Goal: Task Accomplishment & Management: Use online tool/utility

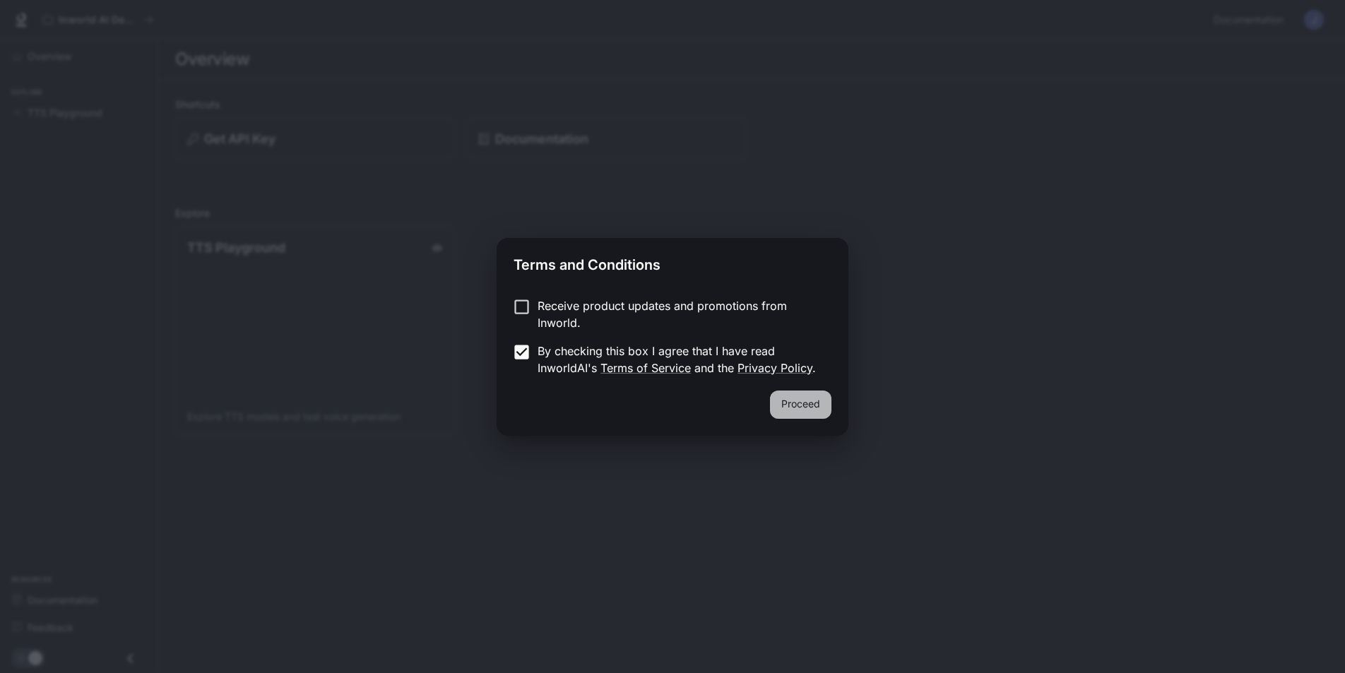
click at [813, 402] on button "Proceed" at bounding box center [800, 405] width 61 height 28
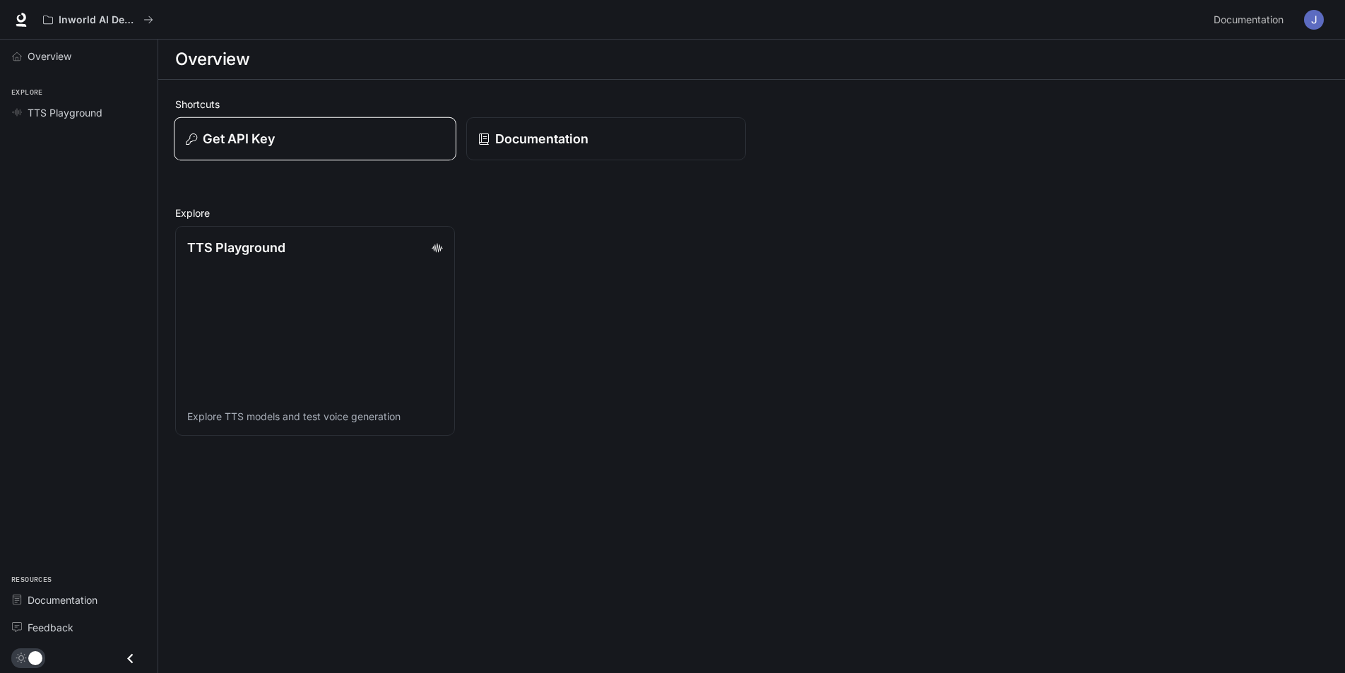
click at [343, 144] on div "Get API Key" at bounding box center [315, 138] width 259 height 19
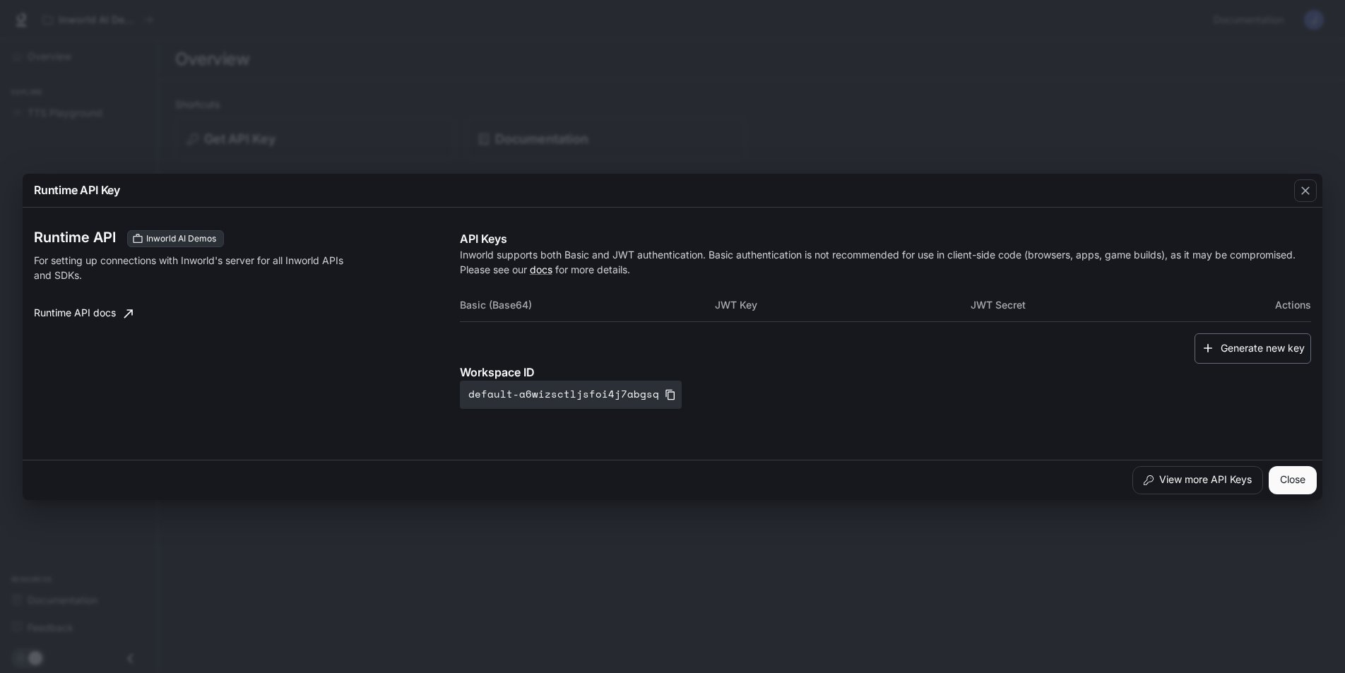
click at [1250, 353] on button "Generate new key" at bounding box center [1253, 348] width 117 height 30
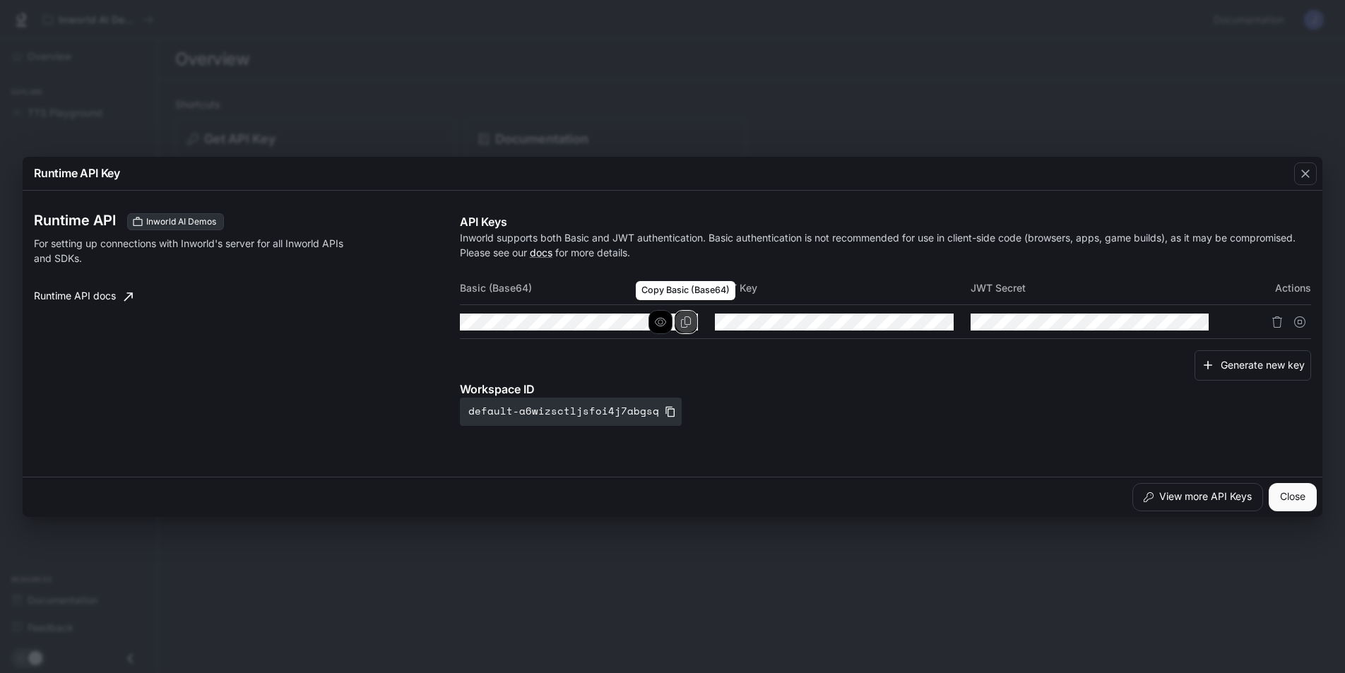
click at [690, 321] on icon "Copy Basic (Base64)" at bounding box center [685, 322] width 11 height 11
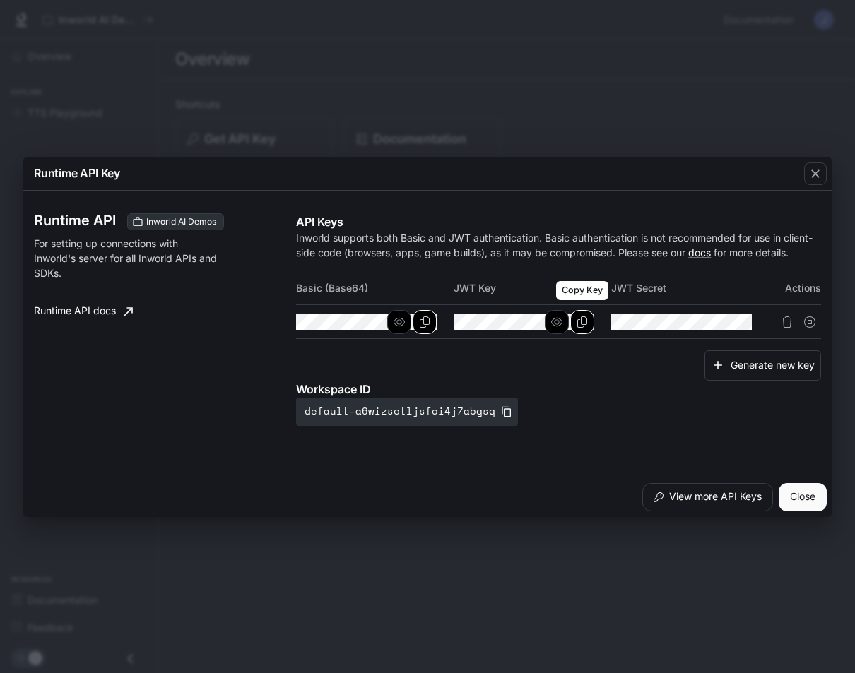
click at [584, 321] on icon "Copy Key" at bounding box center [581, 322] width 11 height 11
click at [716, 319] on icon "button" at bounding box center [714, 322] width 11 height 11
click at [738, 322] on icon "Copy Secret" at bounding box center [739, 322] width 11 height 11
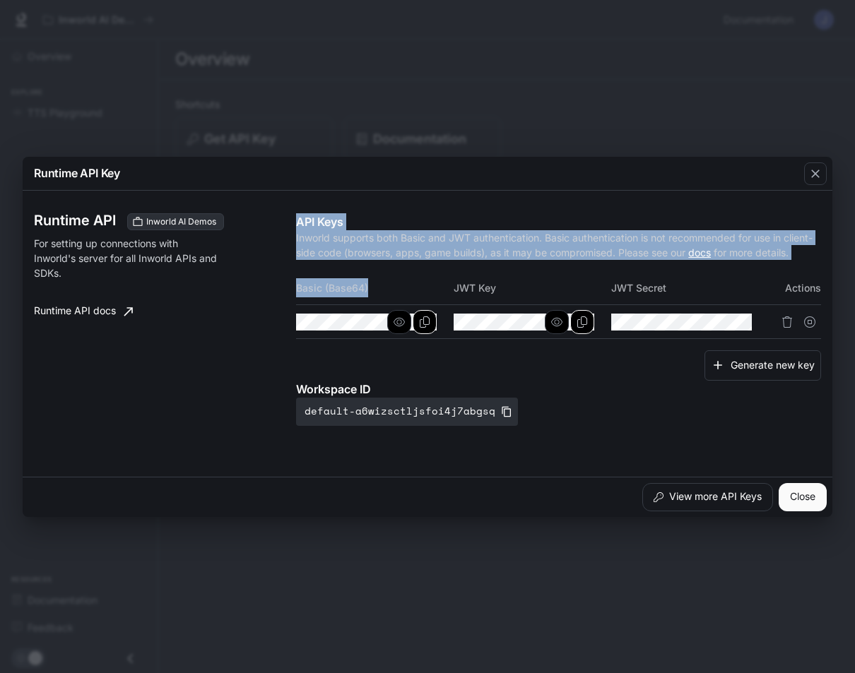
drag, startPoint x: 345, startPoint y: 288, endPoint x: 295, endPoint y: 290, distance: 50.2
click at [295, 290] on div "Runtime API Inworld AI Demos For setting up connections with Inworld's server f…" at bounding box center [427, 333] width 787 height 275
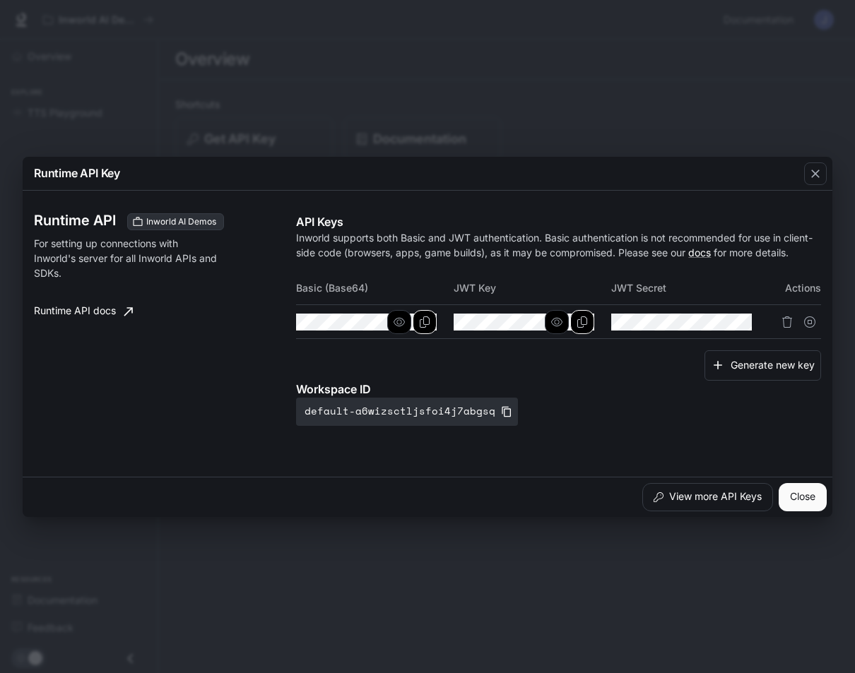
click at [300, 295] on th "Basic (Base64)" at bounding box center [375, 288] width 158 height 34
click at [317, 290] on th "Basic (Base64)" at bounding box center [375, 288] width 158 height 34
click at [328, 289] on th "Basic (Base64)" at bounding box center [375, 288] width 158 height 34
drag, startPoint x: 369, startPoint y: 288, endPoint x: 296, endPoint y: 288, distance: 73.5
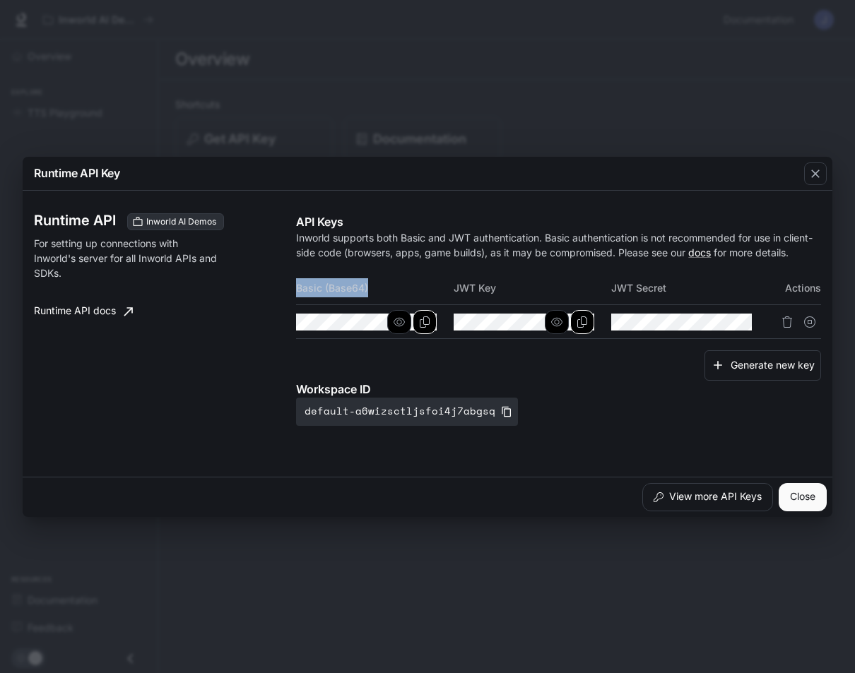
click at [296, 288] on th "Basic (Base64)" at bounding box center [375, 288] width 158 height 34
copy th "Basic (Base64)"
click at [487, 285] on th "JWT Key" at bounding box center [533, 288] width 158 height 34
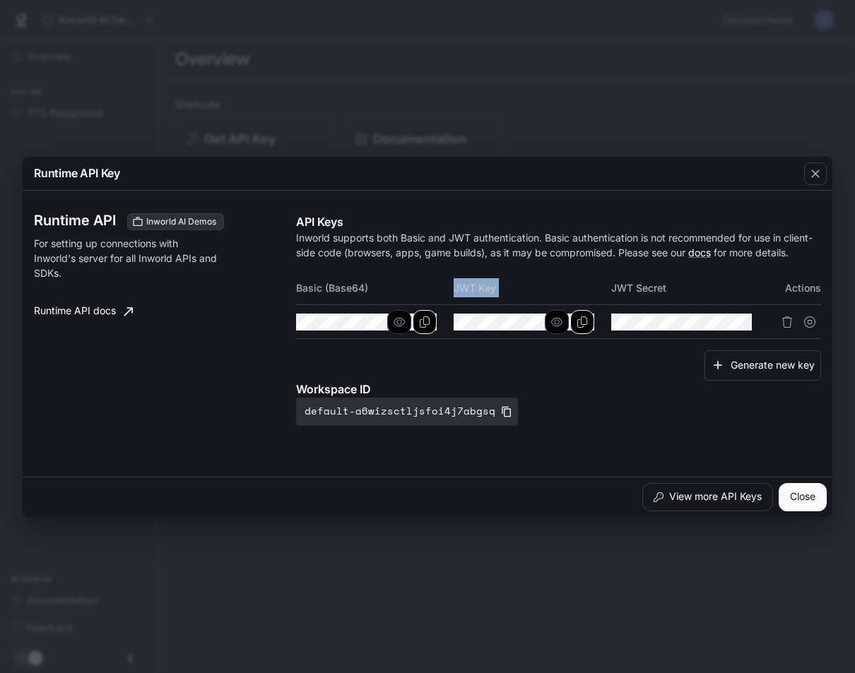
copy th "JWT Key"
click at [641, 284] on th "JWT Secret" at bounding box center [690, 288] width 158 height 34
click at [640, 284] on th "JWT Secret" at bounding box center [690, 288] width 158 height 34
copy th "JWT Secret"
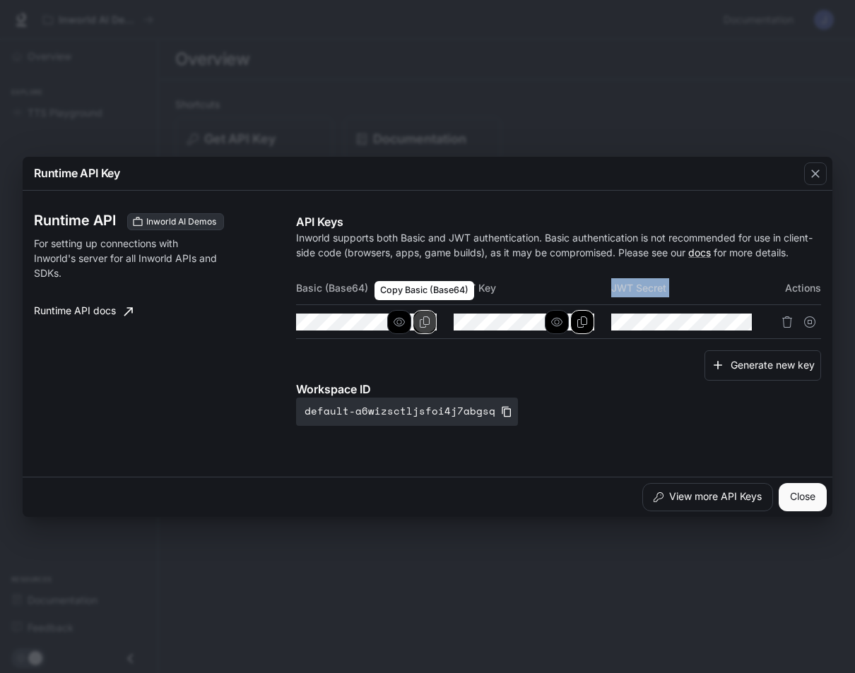
click at [427, 321] on icon "Copy Basic (Base64)" at bounding box center [424, 322] width 11 height 11
